Goal: Task Accomplishment & Management: Manage account settings

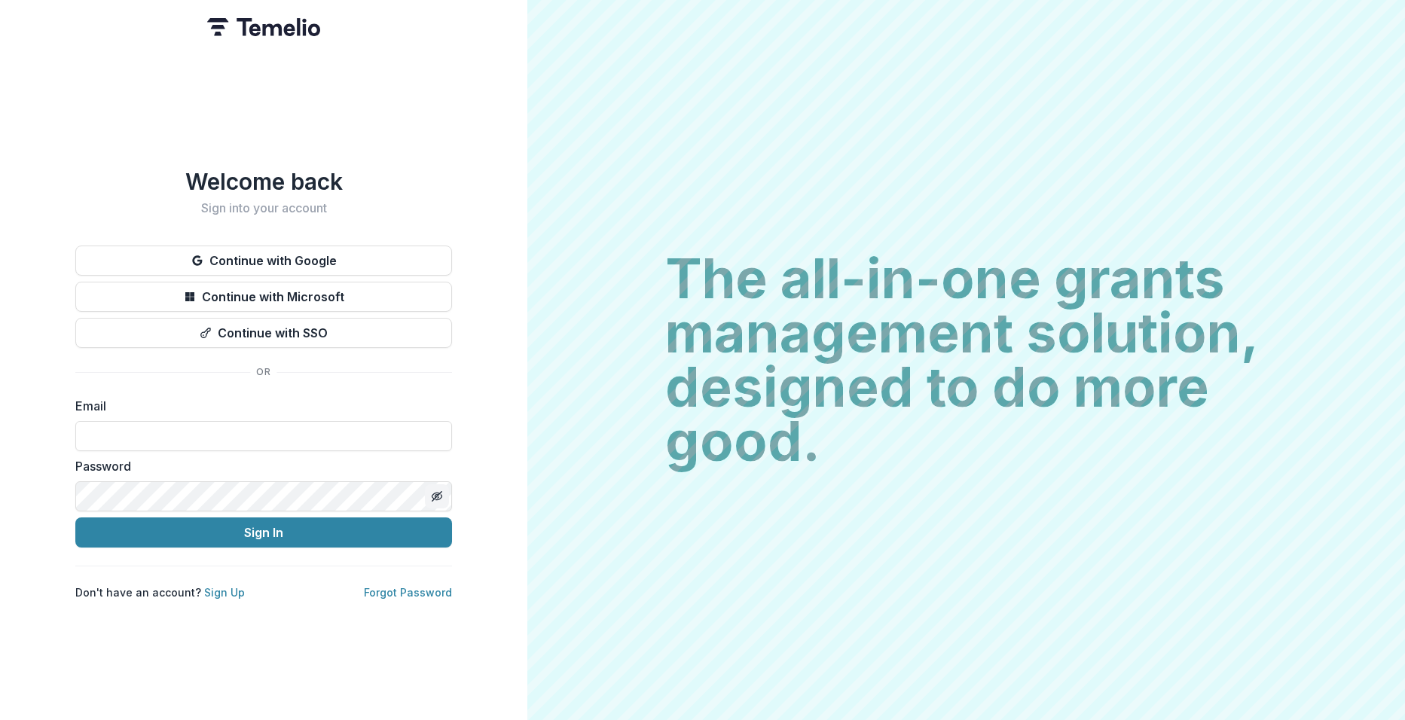
type input "**********"
click at [434, 493] on icon "Toggle password visibility" at bounding box center [436, 496] width 8 height 6
click at [271, 528] on button "Sign In" at bounding box center [263, 532] width 377 height 30
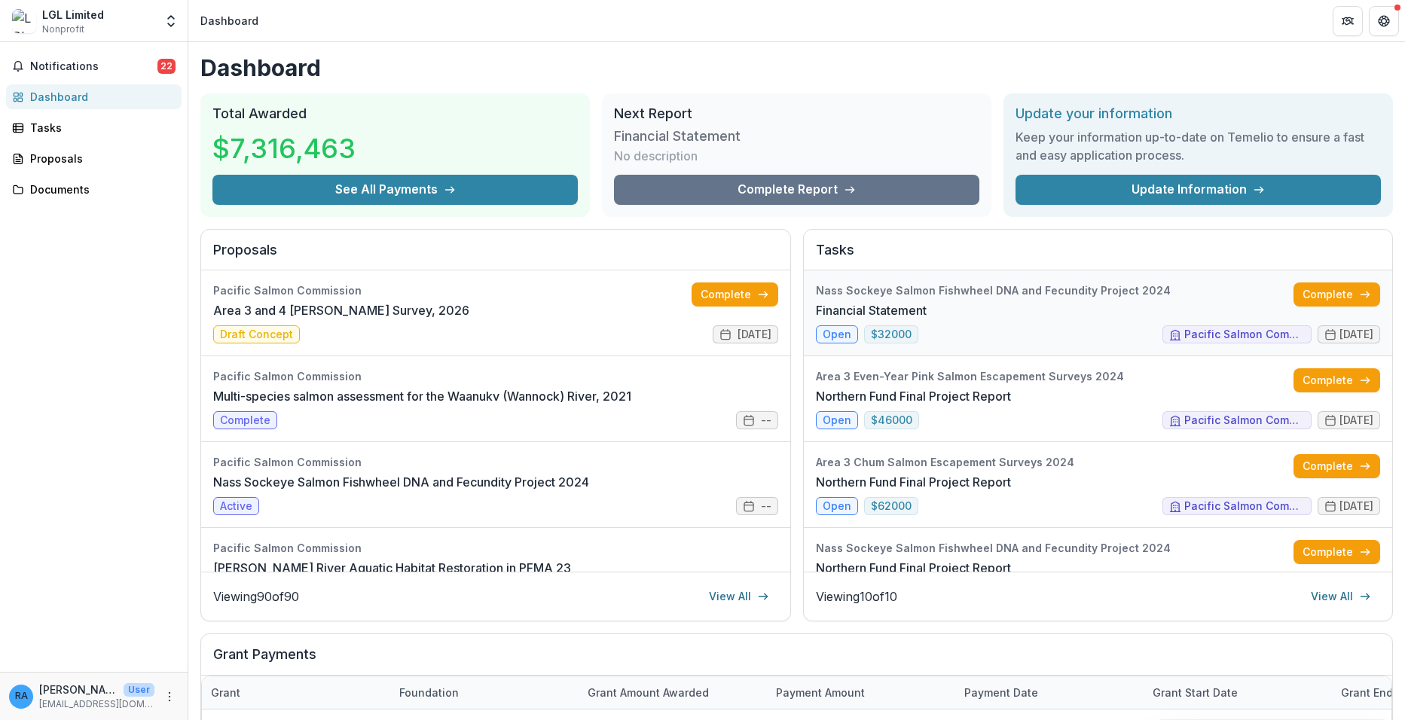
click at [832, 319] on link "Financial Statement" at bounding box center [871, 310] width 111 height 18
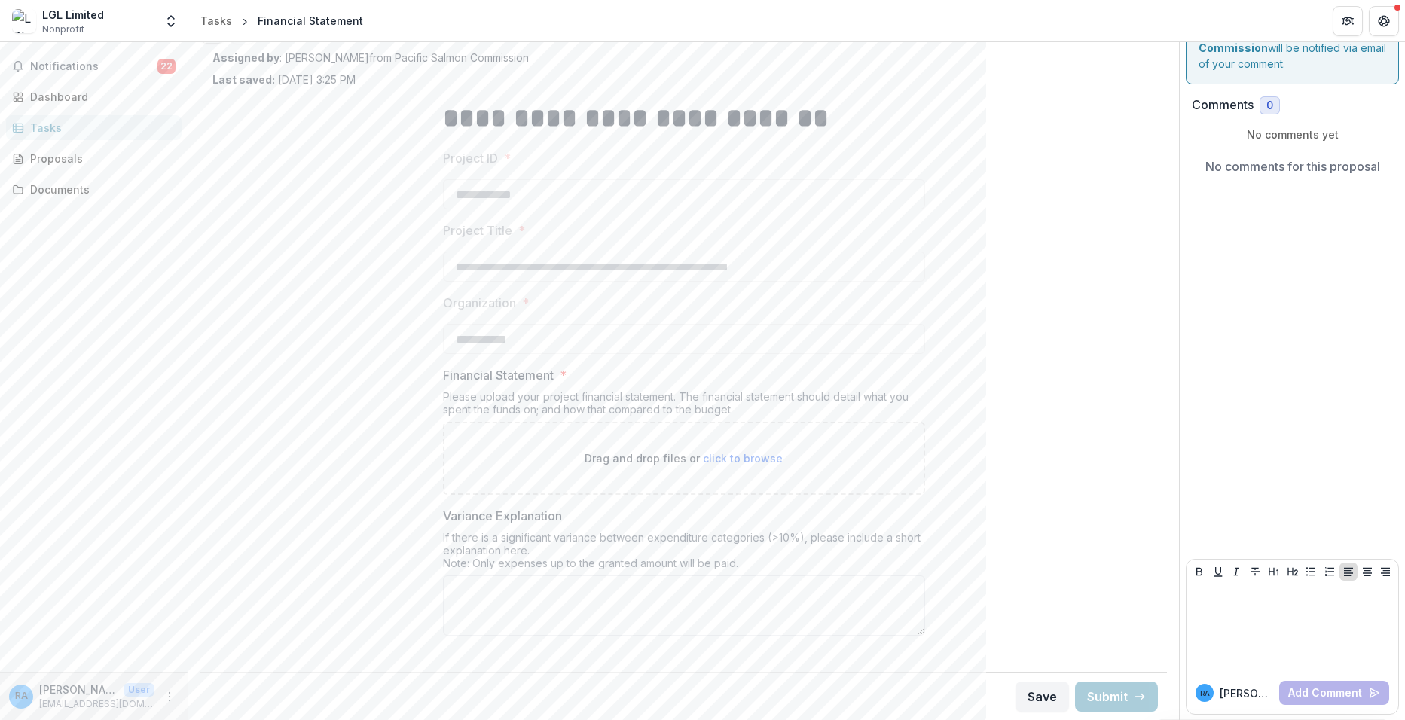
scroll to position [69, 0]
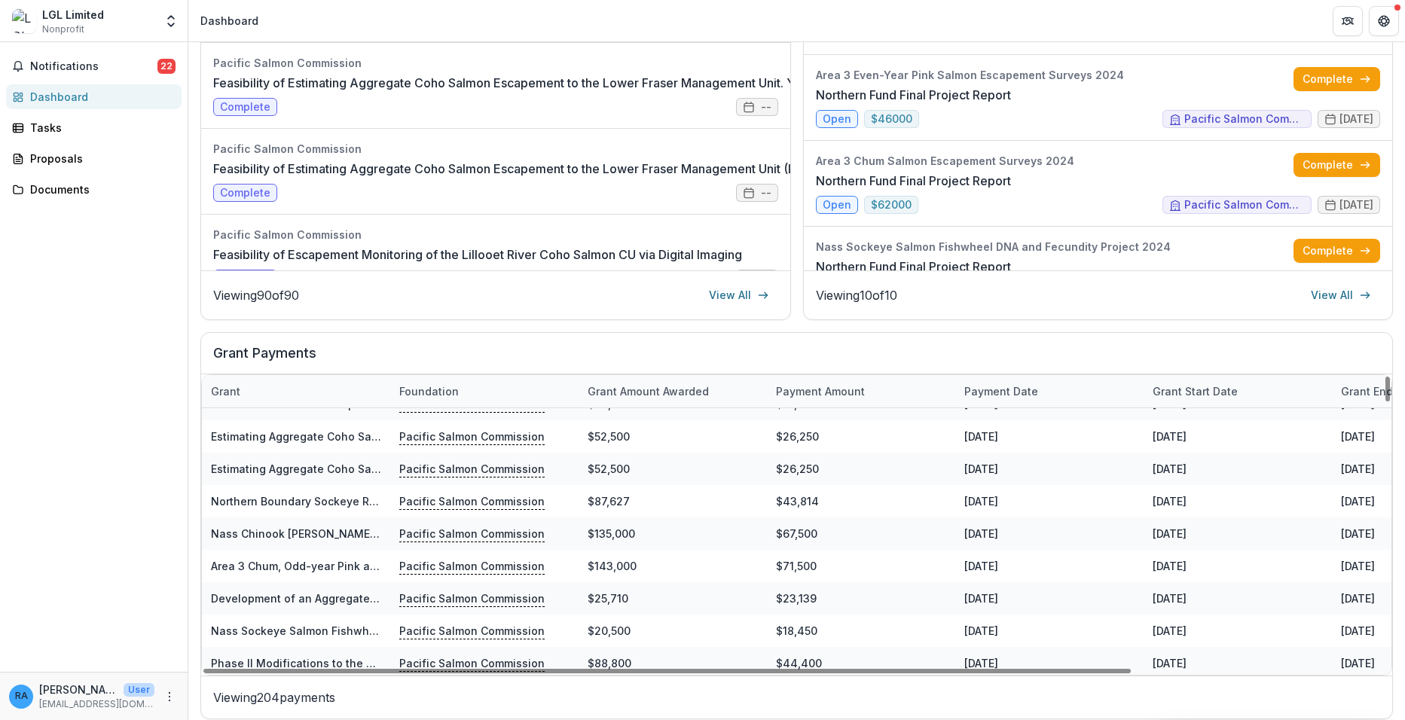
scroll to position [3842, 0]
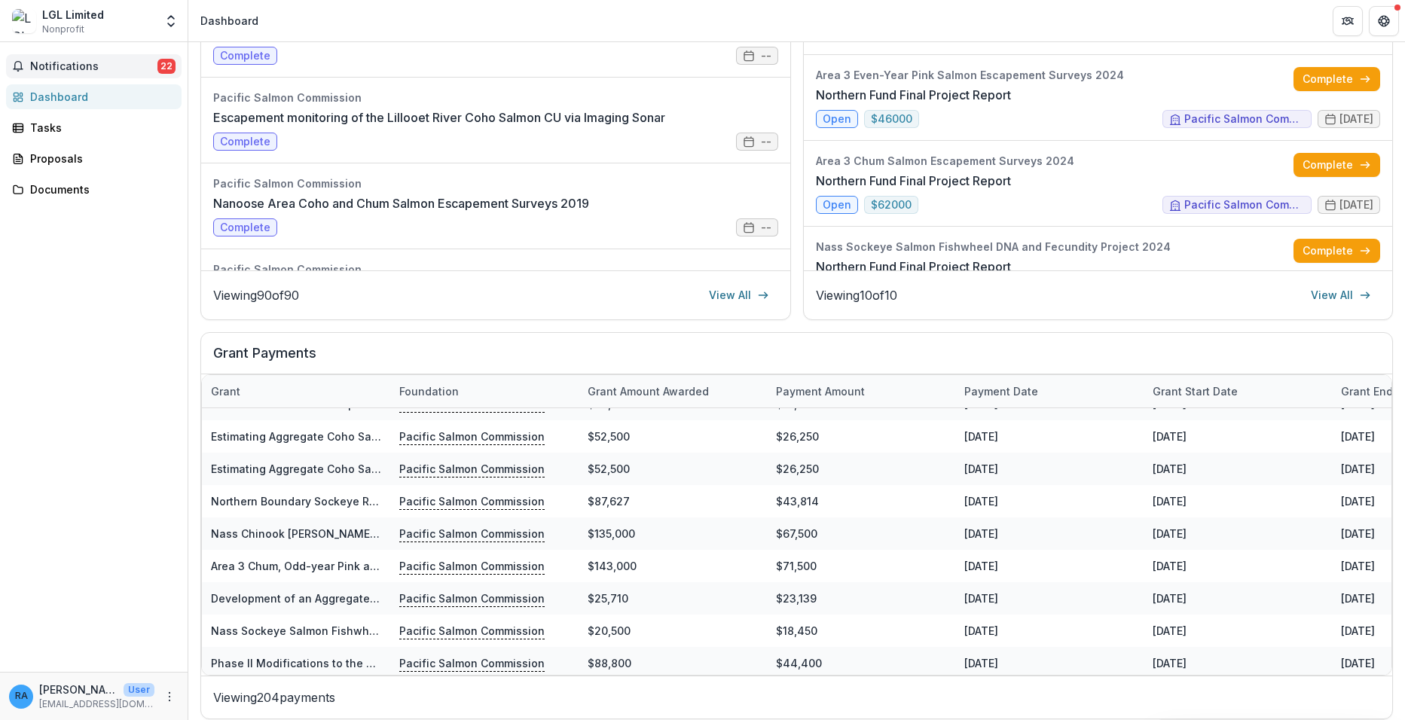
click at [79, 65] on span "Notifications" at bounding box center [93, 66] width 127 height 13
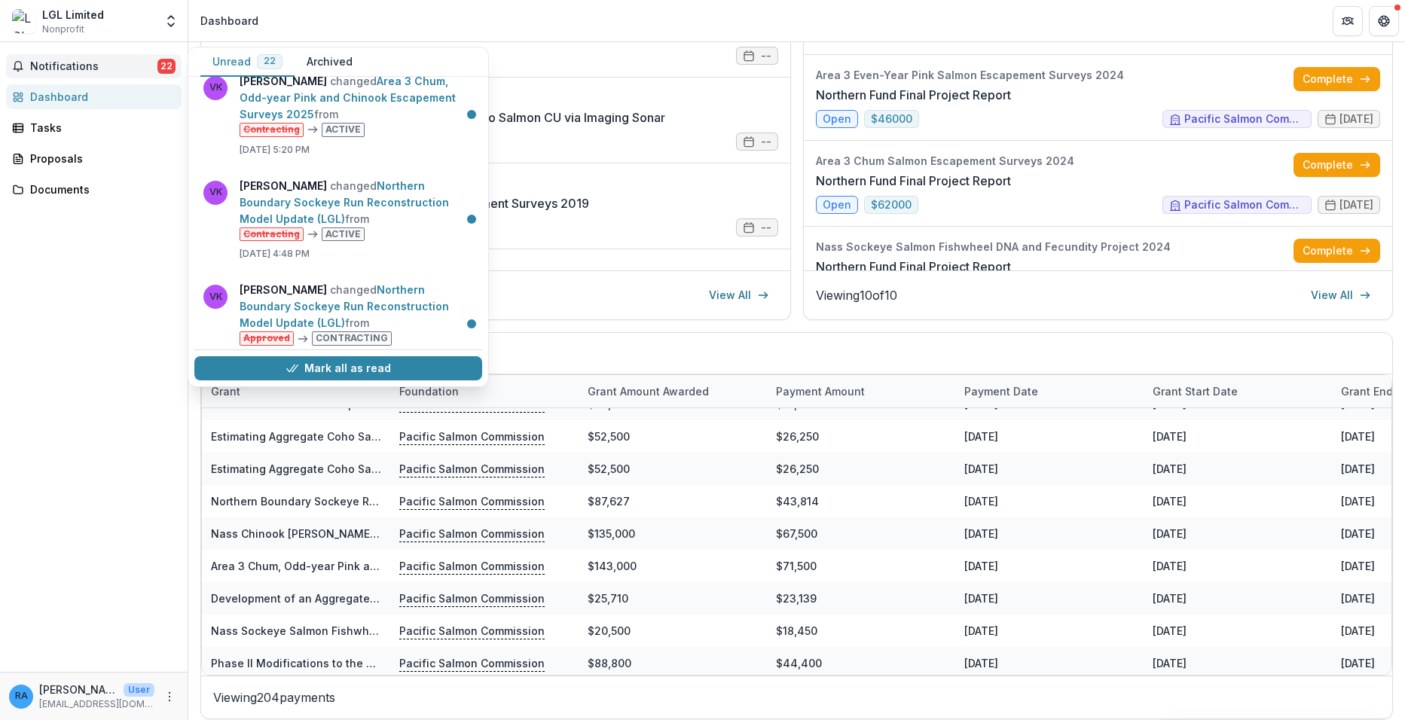
scroll to position [228, 0]
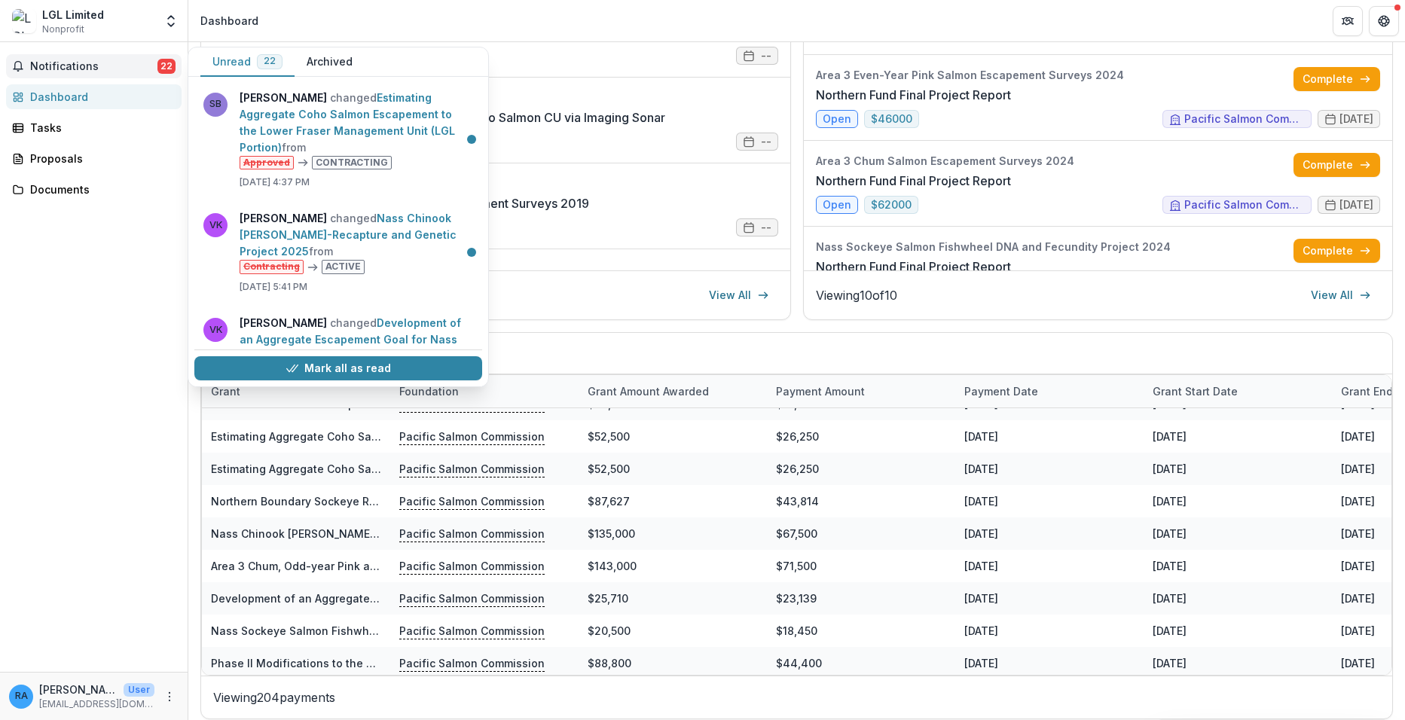
click at [160, 63] on span "22" at bounding box center [166, 66] width 18 height 15
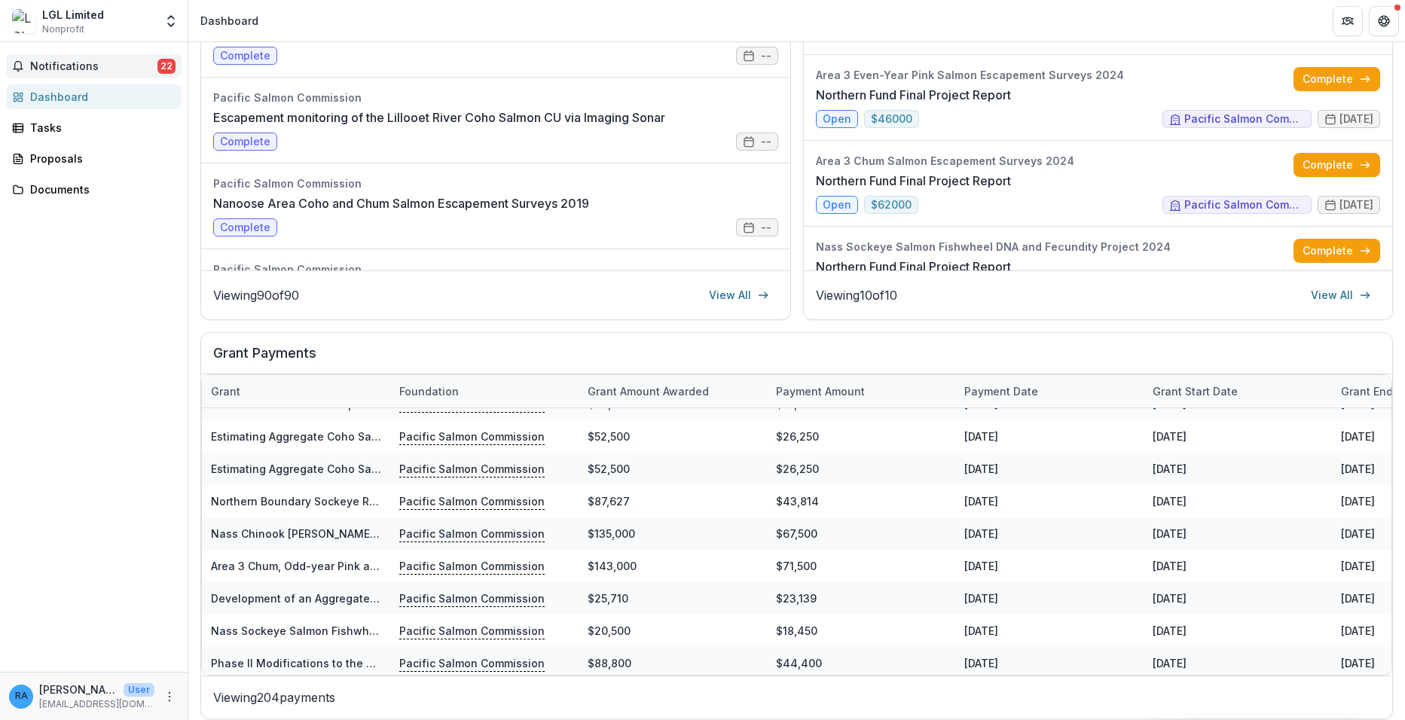
click at [71, 69] on span "Notifications" at bounding box center [93, 66] width 127 height 13
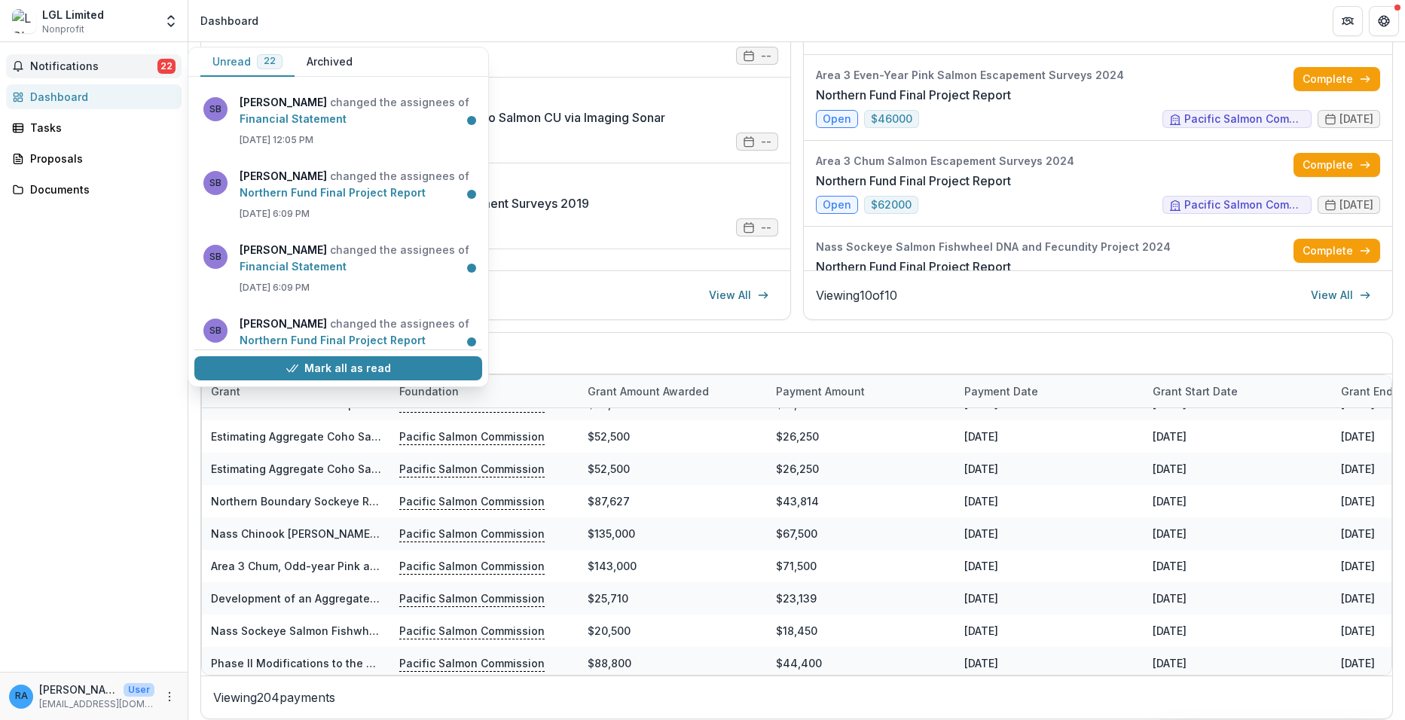
scroll to position [1823, 0]
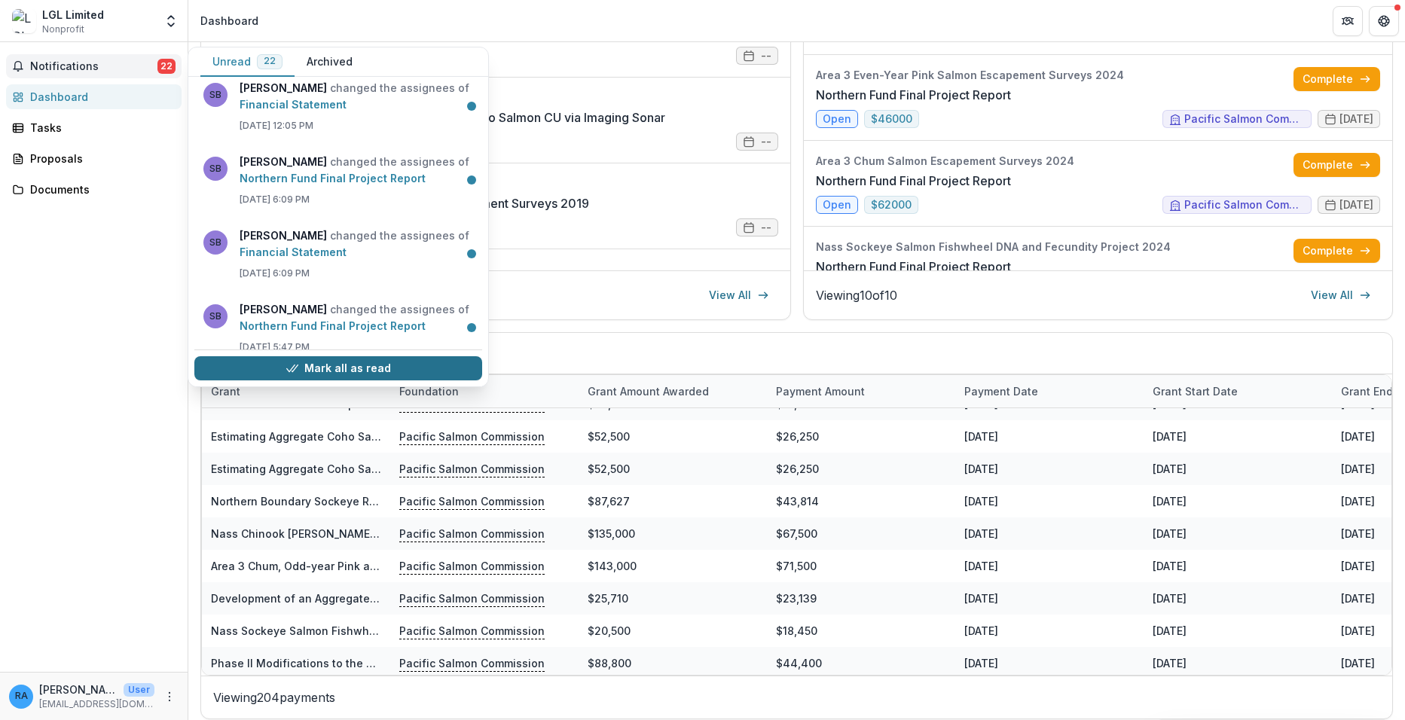
click at [332, 366] on button "Mark all as read" at bounding box center [338, 368] width 288 height 24
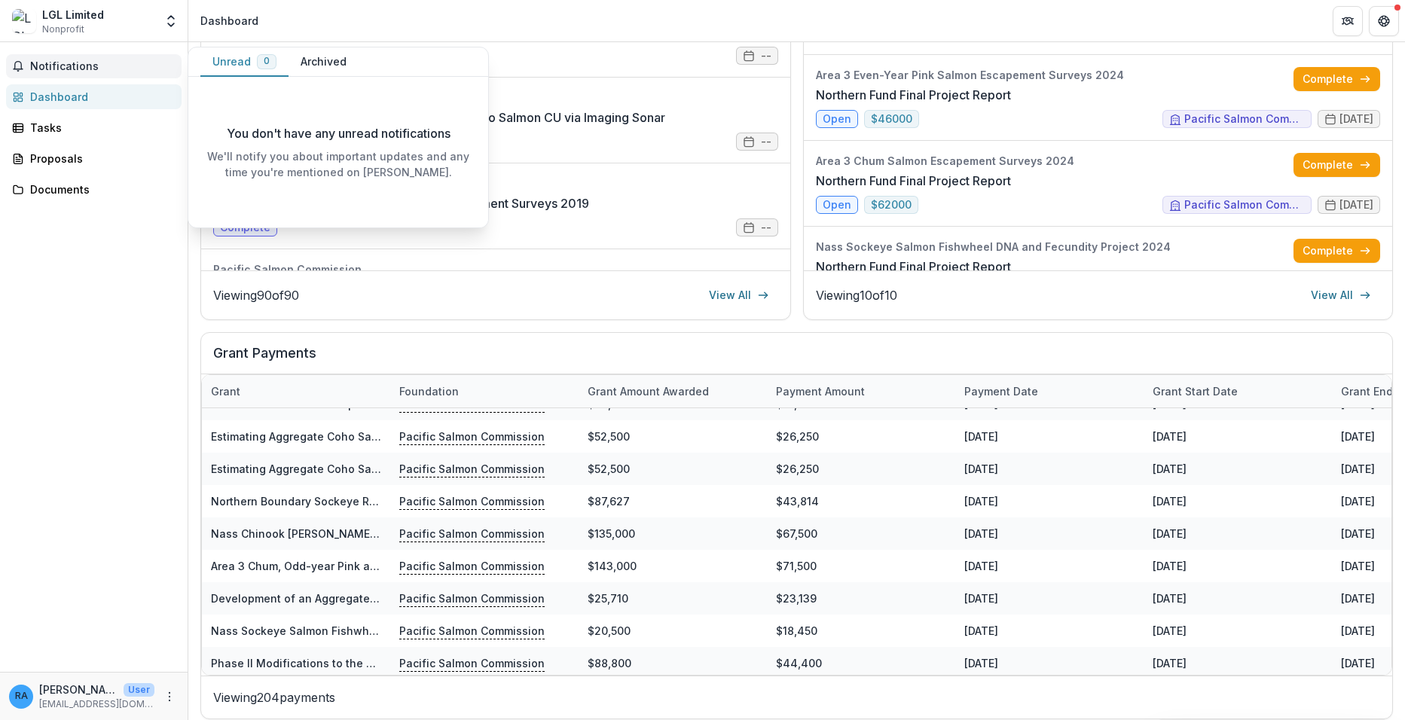
scroll to position [0, 0]
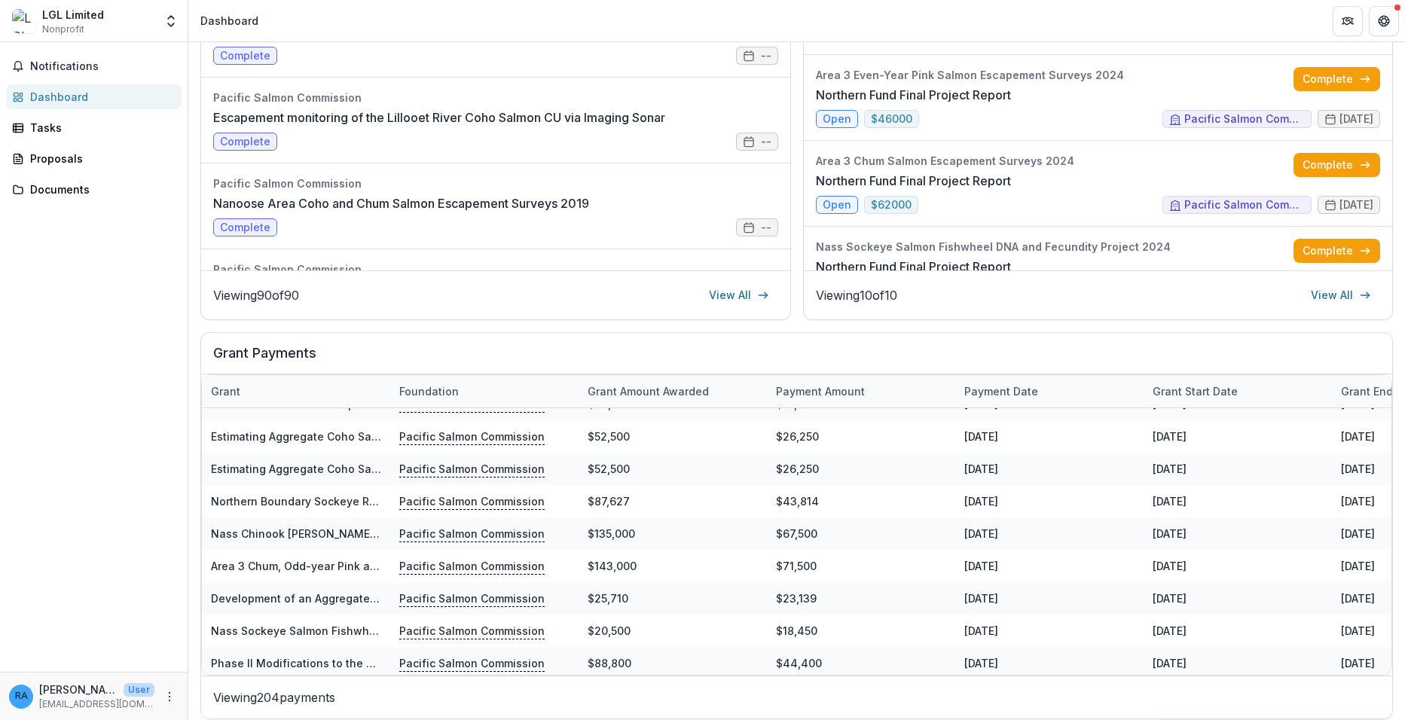
click at [46, 102] on div "Dashboard" at bounding box center [99, 97] width 139 height 16
click at [43, 133] on div "Tasks" at bounding box center [99, 128] width 139 height 16
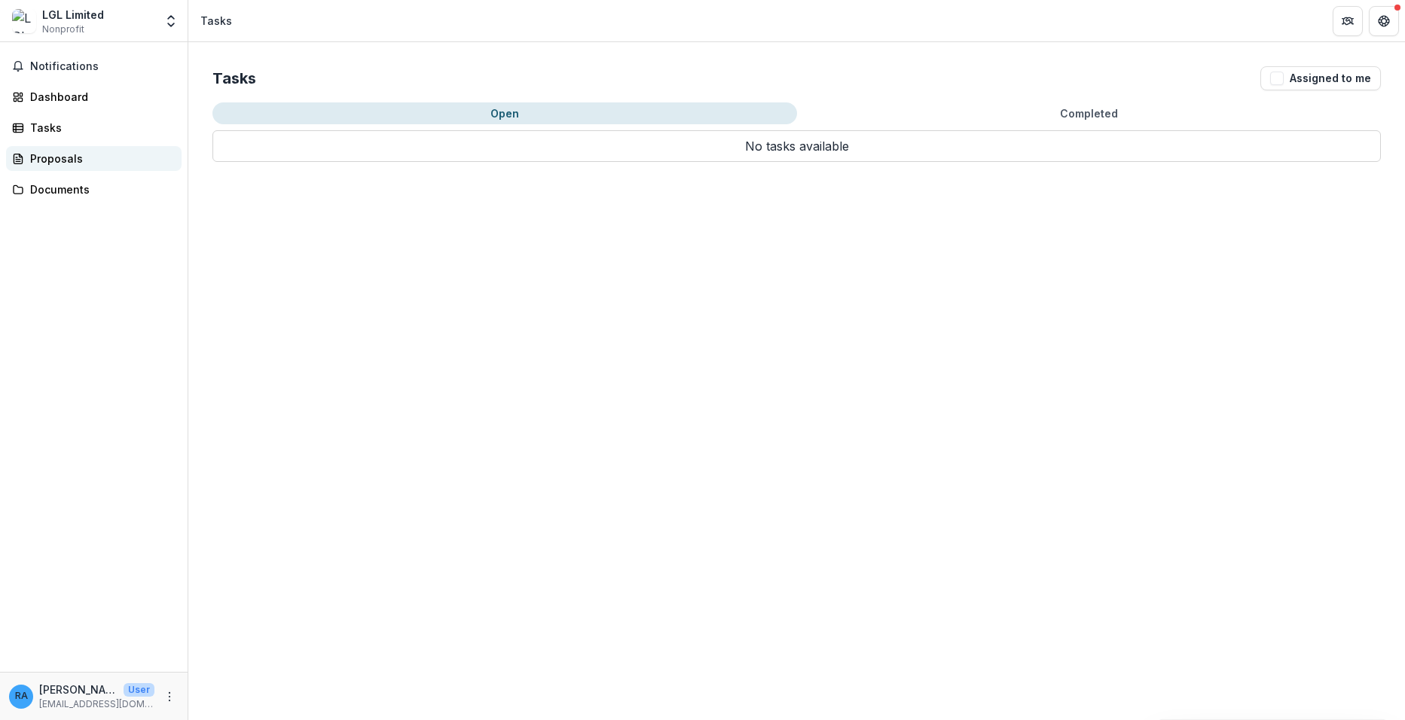
click at [50, 160] on div "Proposals" at bounding box center [99, 159] width 139 height 16
